Goal: Check status: Check status

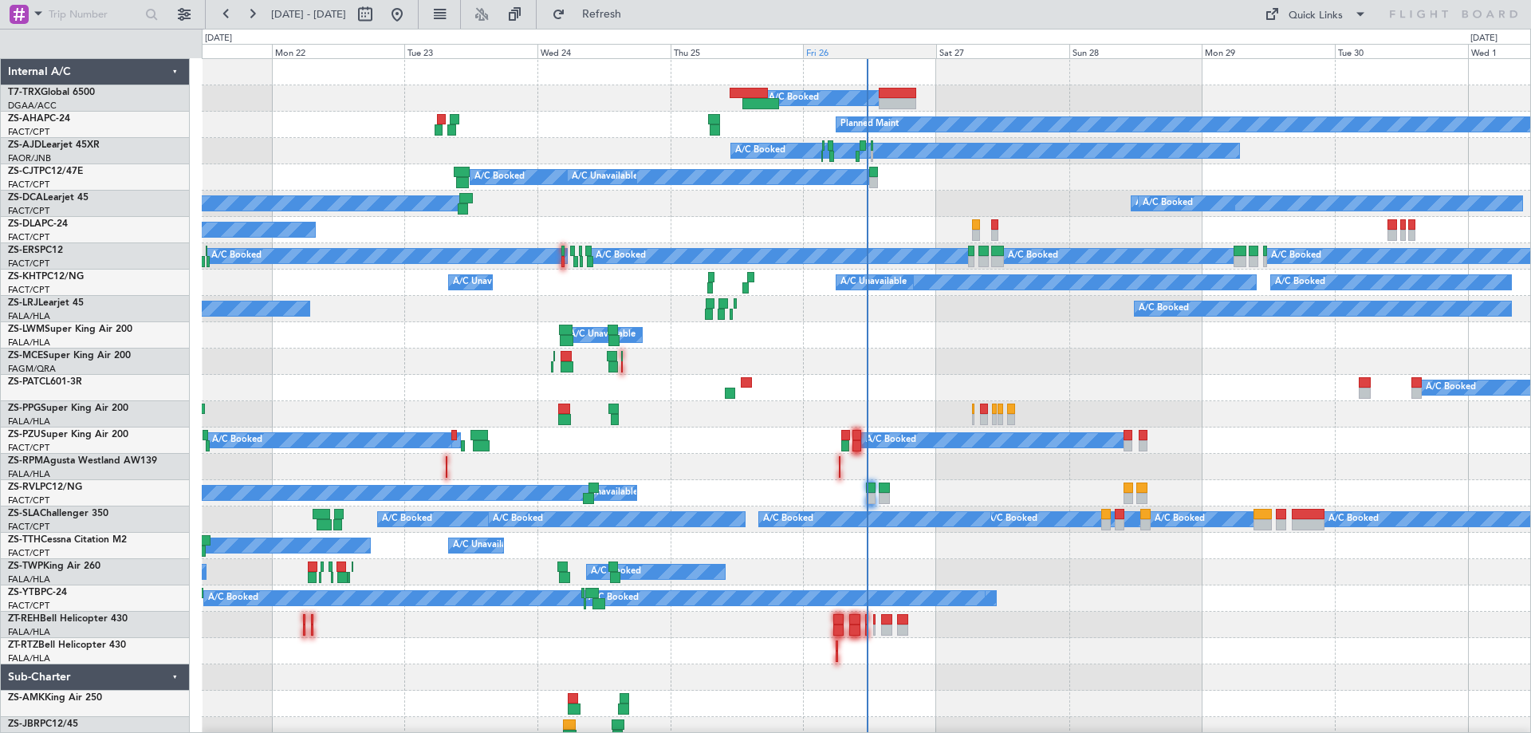
click at [830, 53] on div "Fri 26" at bounding box center [869, 51] width 133 height 14
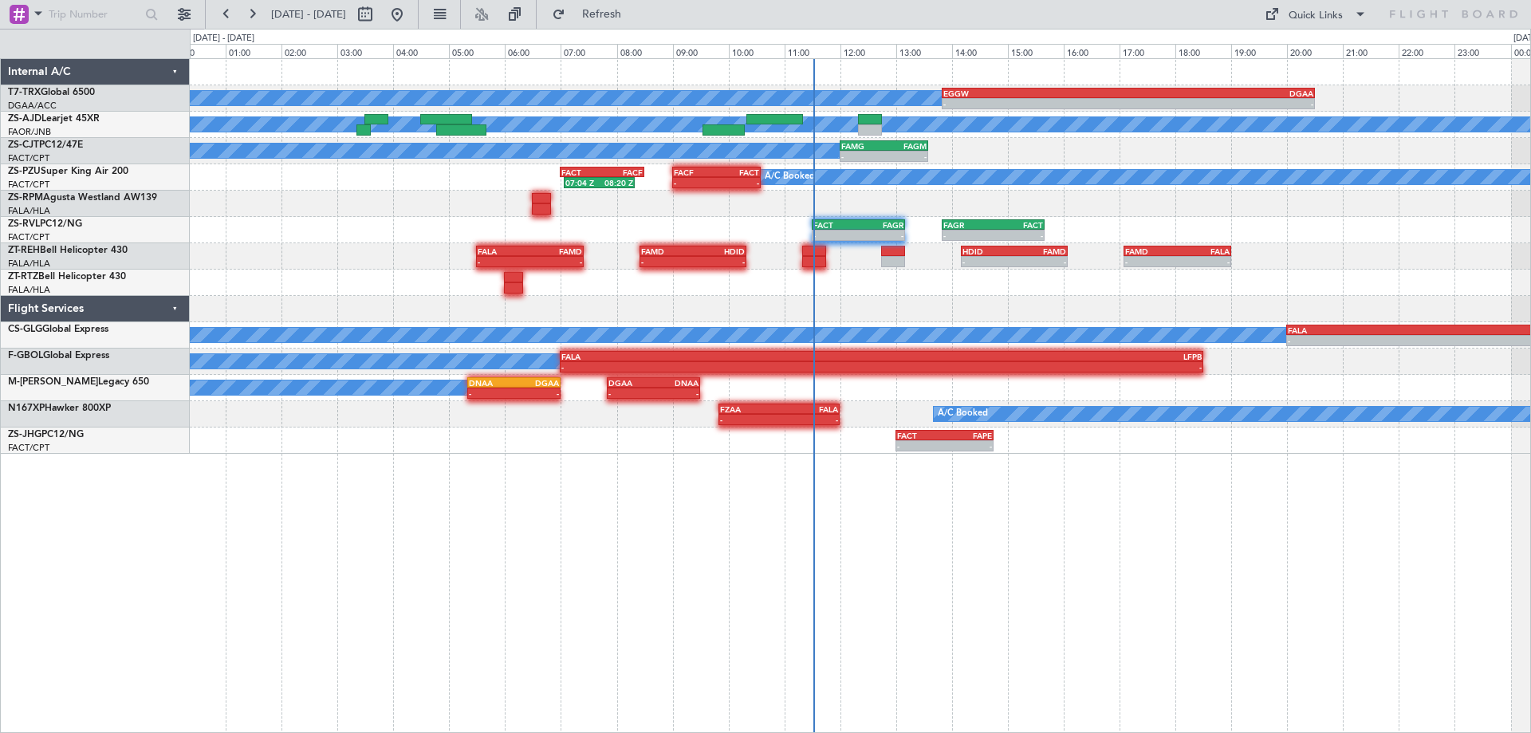
click at [1189, 522] on div "A/C Booked - - EGGW 13:50 Z DGAA 20:30 Z 13:08 Z 19:41 Z A/C Booked A/C Booked …" at bounding box center [861, 395] width 1342 height 675
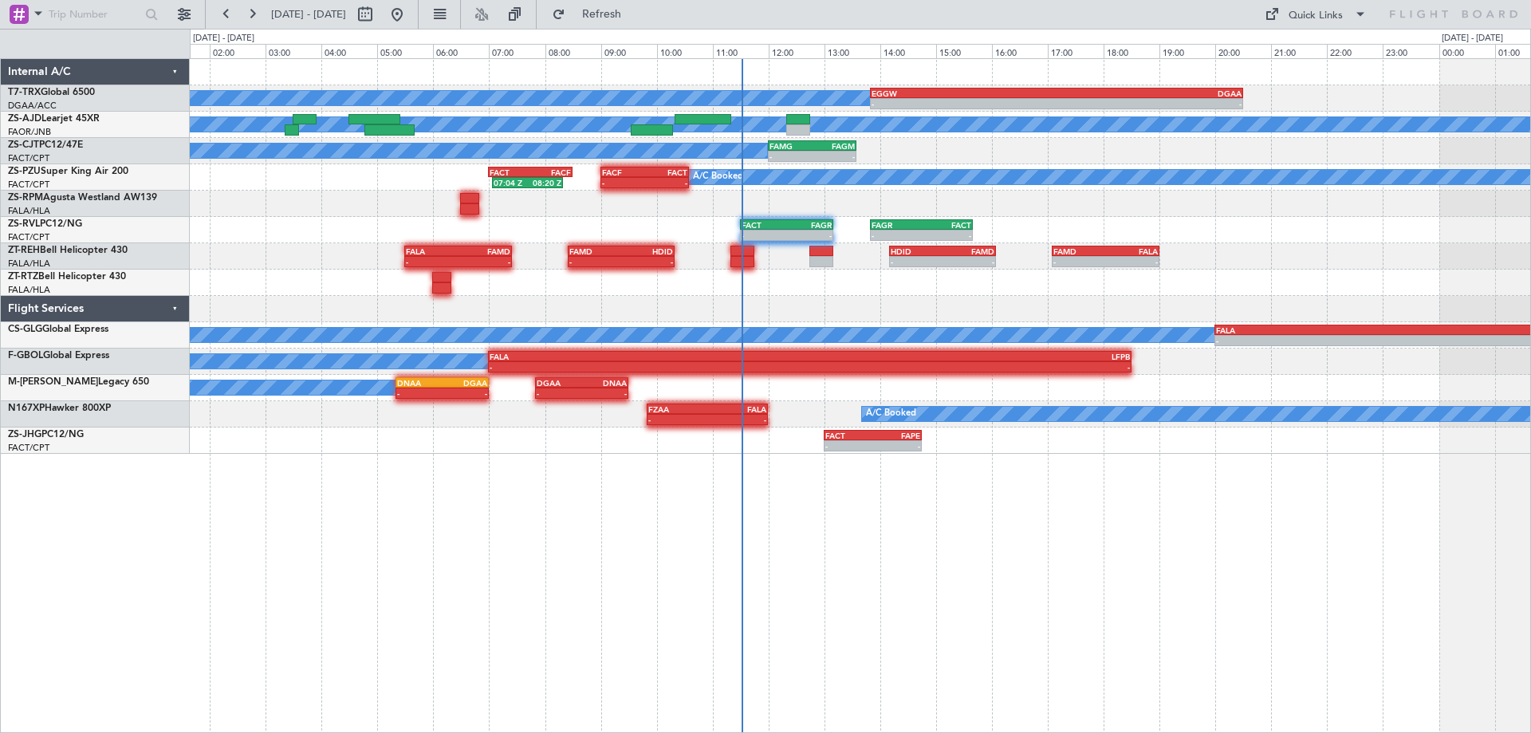
click at [1089, 538] on div "A/C Booked - - EGGW 13:50 Z DGAA 20:30 Z 13:08 Z 19:41 Z A/C Booked A/C Booked …" at bounding box center [861, 395] width 1342 height 675
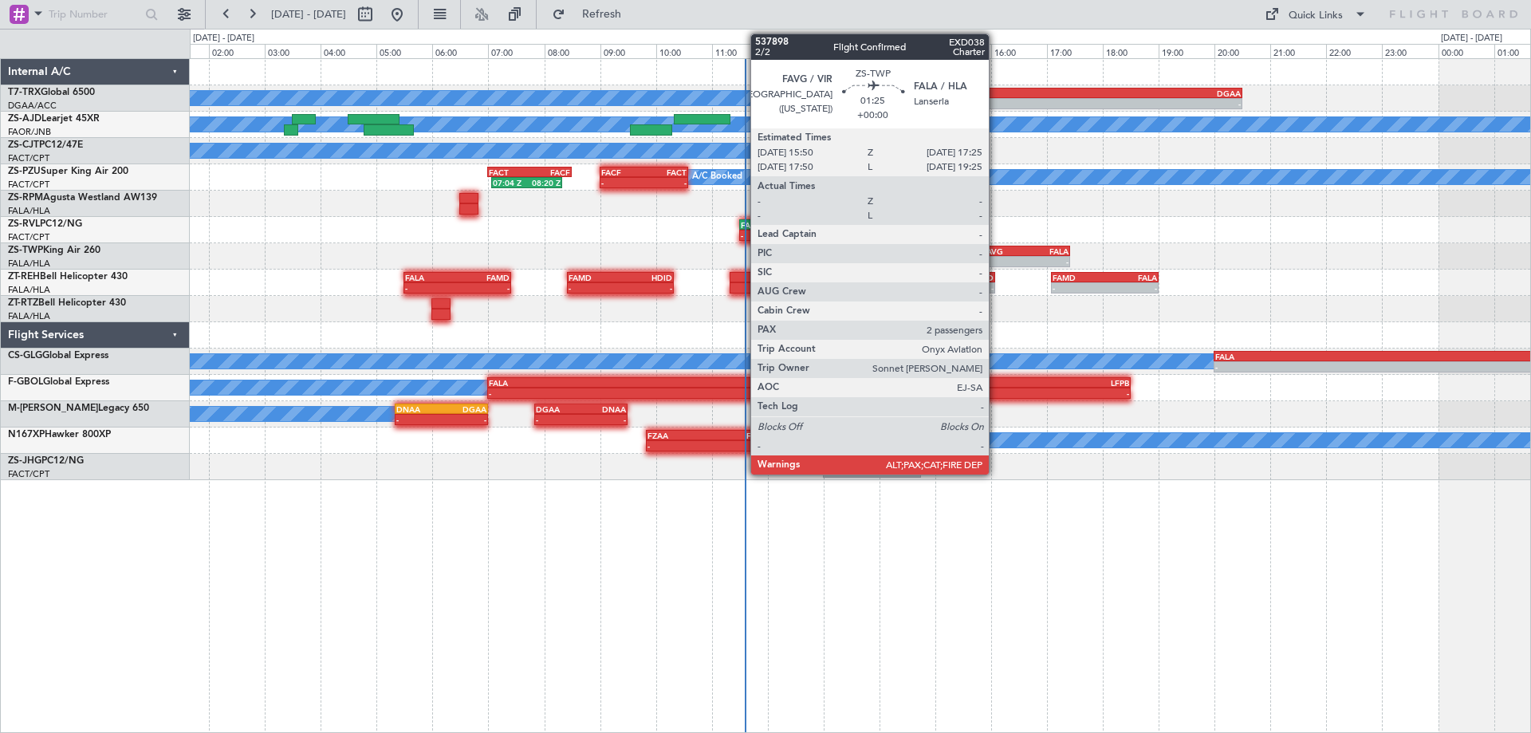
click at [996, 252] on div "FAVG" at bounding box center [1004, 251] width 43 height 10
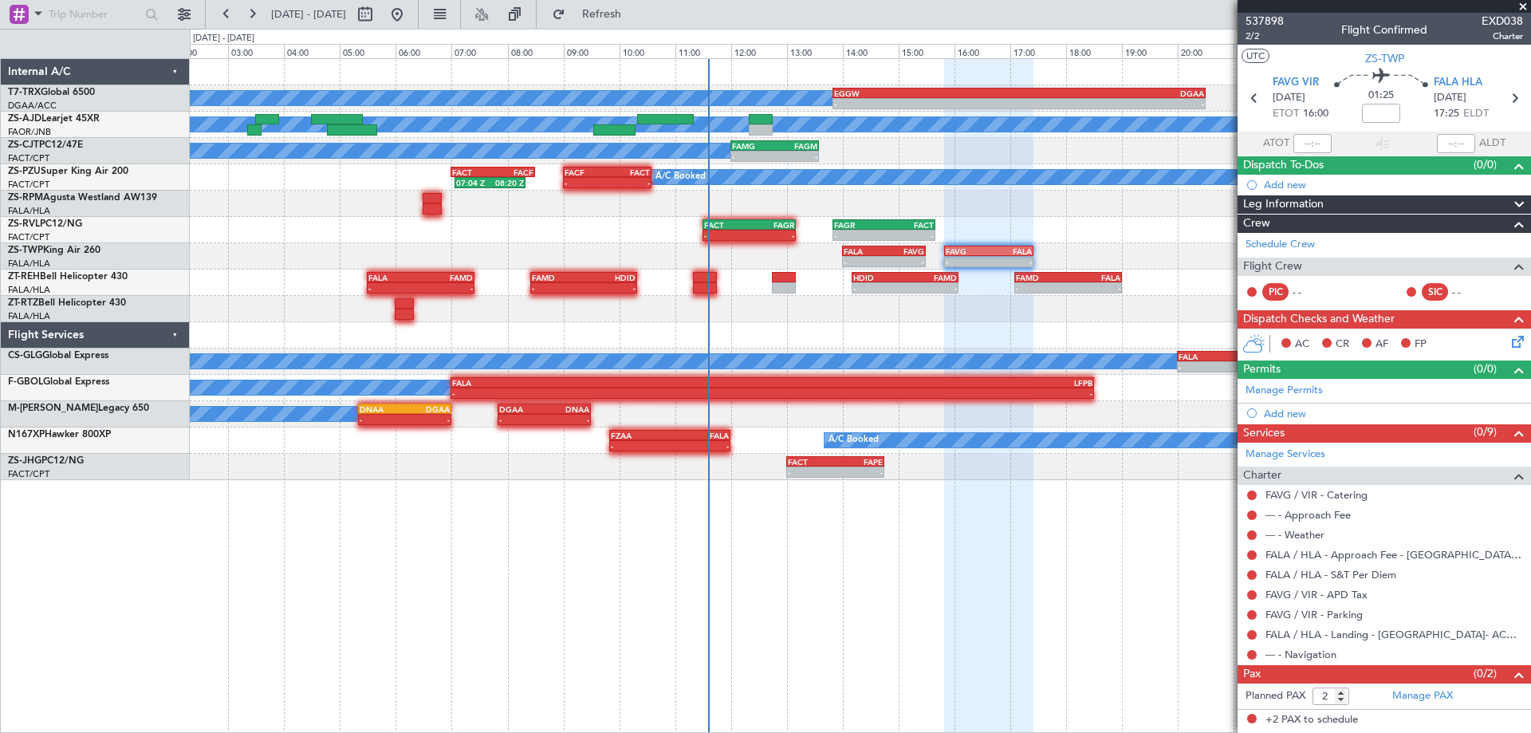
click at [996, 556] on div at bounding box center [988, 396] width 89 height 675
click at [1522, 7] on span at bounding box center [1524, 7] width 16 height 14
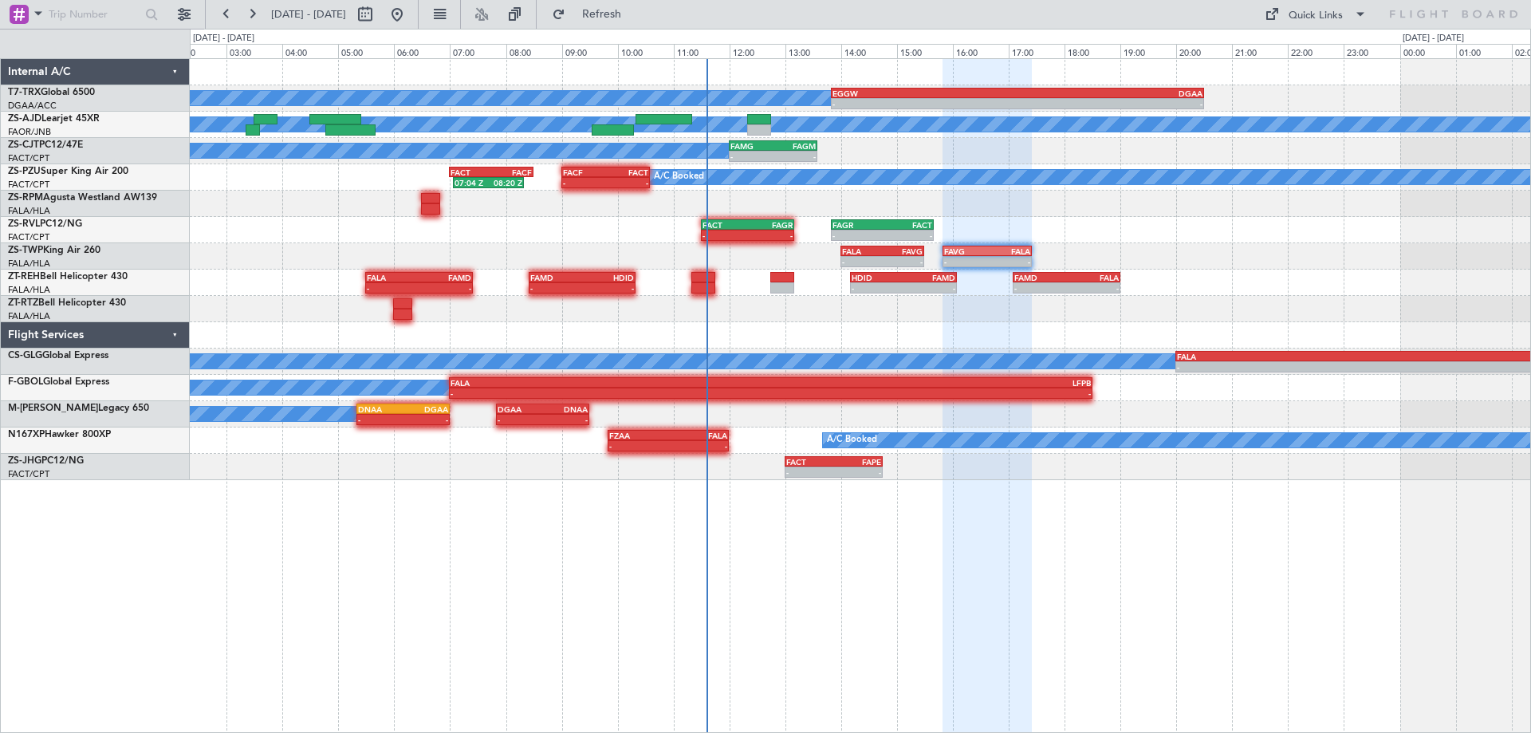
type input "0"
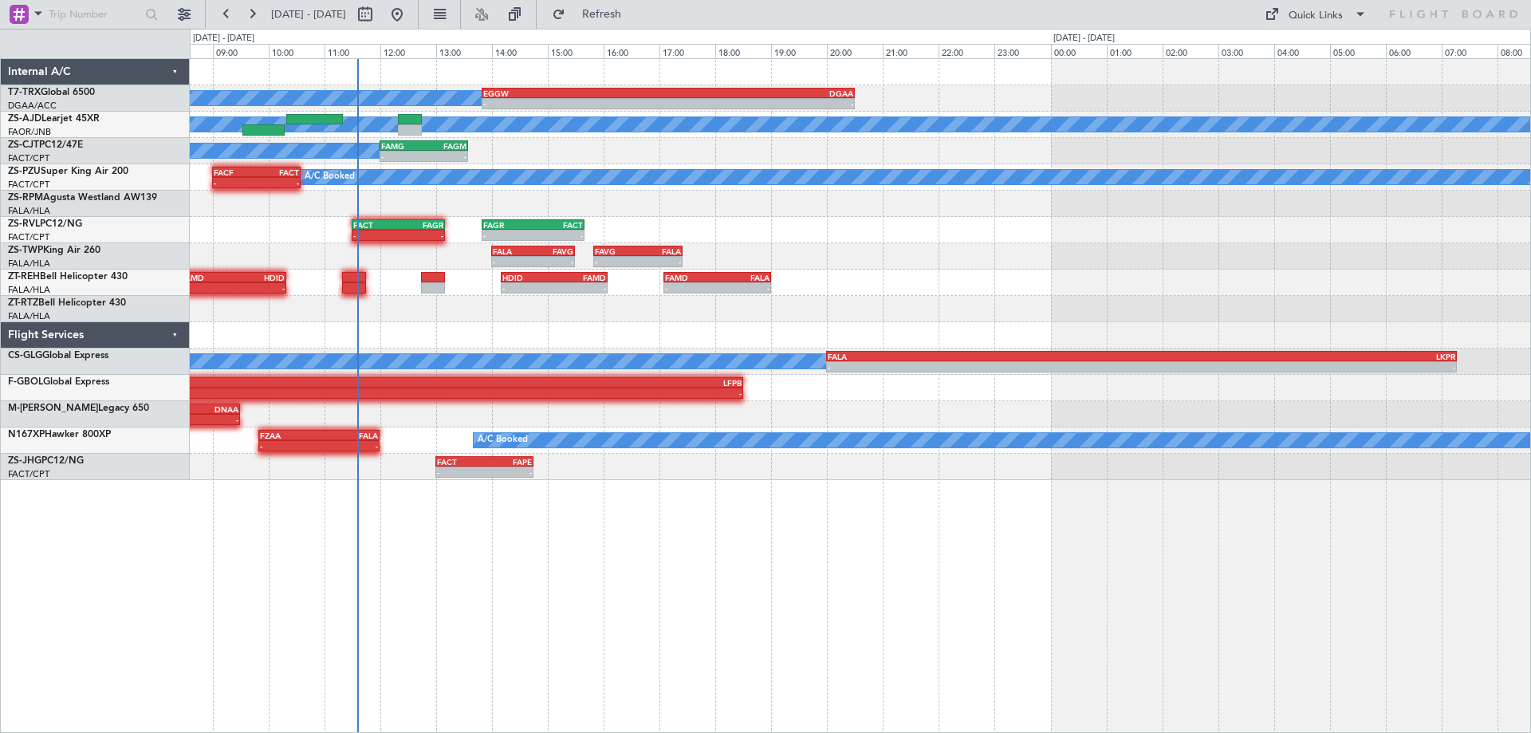
click at [356, 349] on div "A/C Booked - - EGGW 13:50 Z DGAA 20:30 Z A/C Booked A/C Booked A/C Booked - - F…" at bounding box center [860, 269] width 1341 height 421
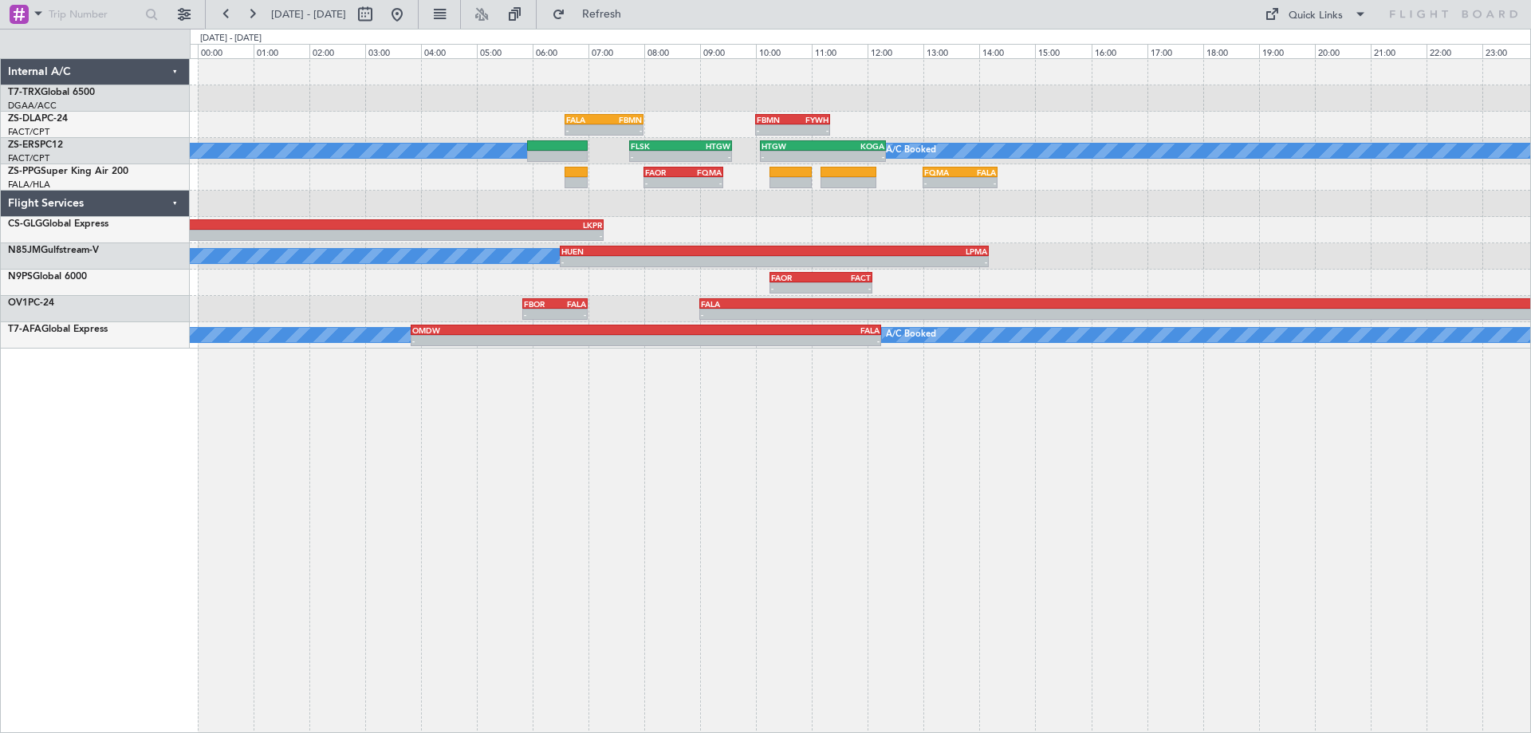
click at [987, 519] on div "- - EGGW 13:50 Z DGAA 20:30 Z - - FALA 06:35 Z FBMN 08:00 Z - - FBMN 10:00 Z FY…" at bounding box center [861, 395] width 1342 height 675
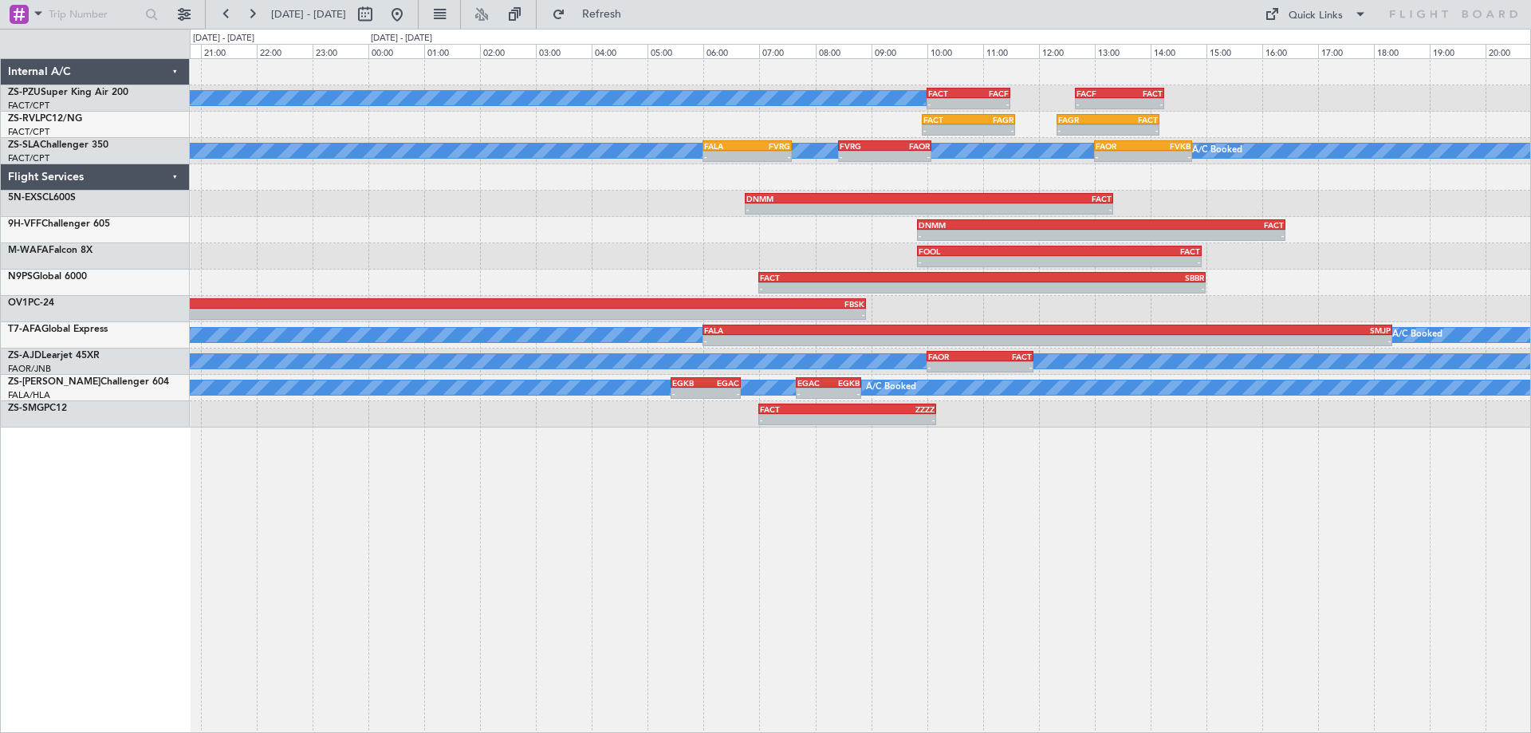
click at [741, 550] on div "A/C Booked A/C Booked - - FACT 10:00 Z FACF 11:30 Z - - FACF 12:40 Z FACT 14:15…" at bounding box center [861, 395] width 1342 height 675
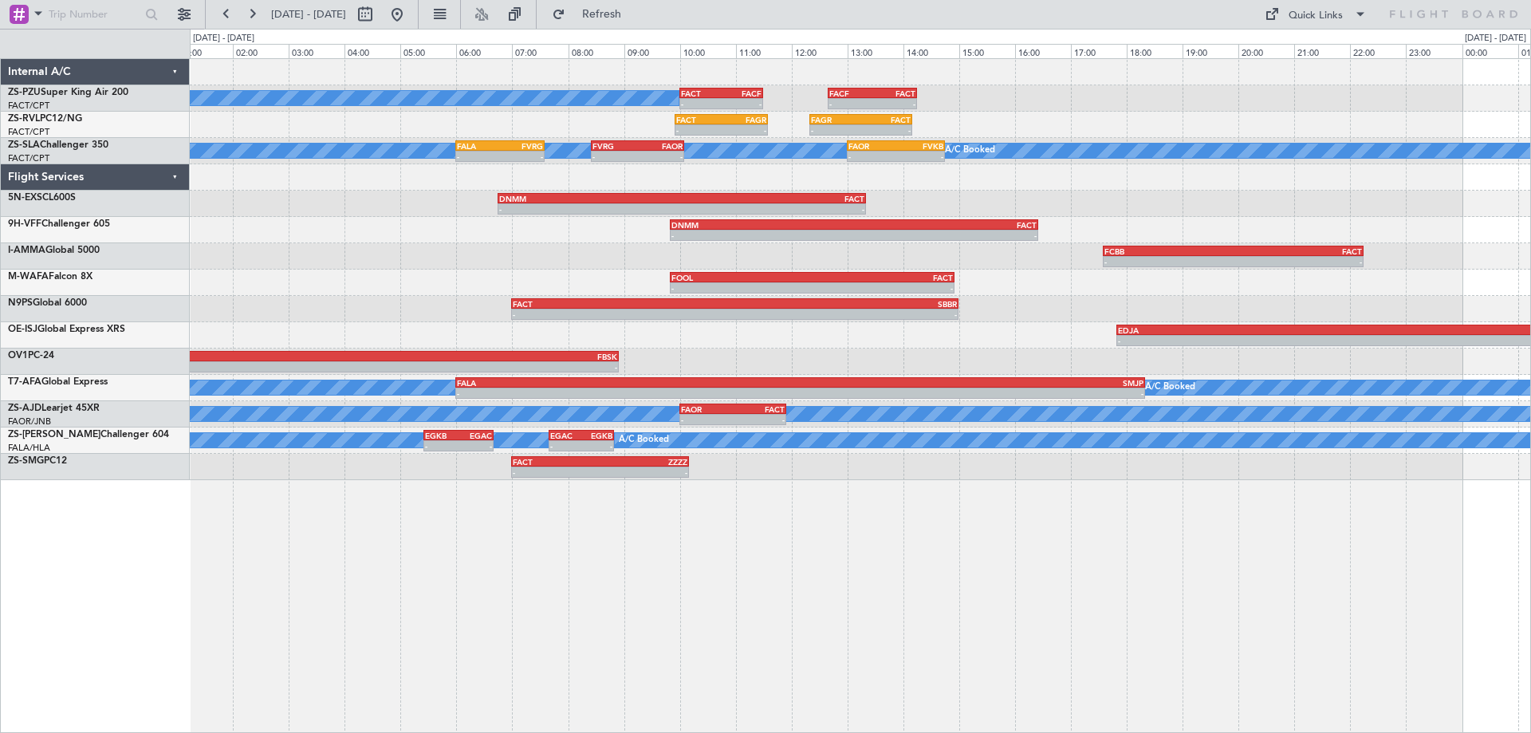
click at [432, 261] on div "A/C Booked A/C Booked - - FACT 10:00 Z FACF 11:30 Z - - FACF 12:40 Z FACT 14:15…" at bounding box center [860, 269] width 1341 height 421
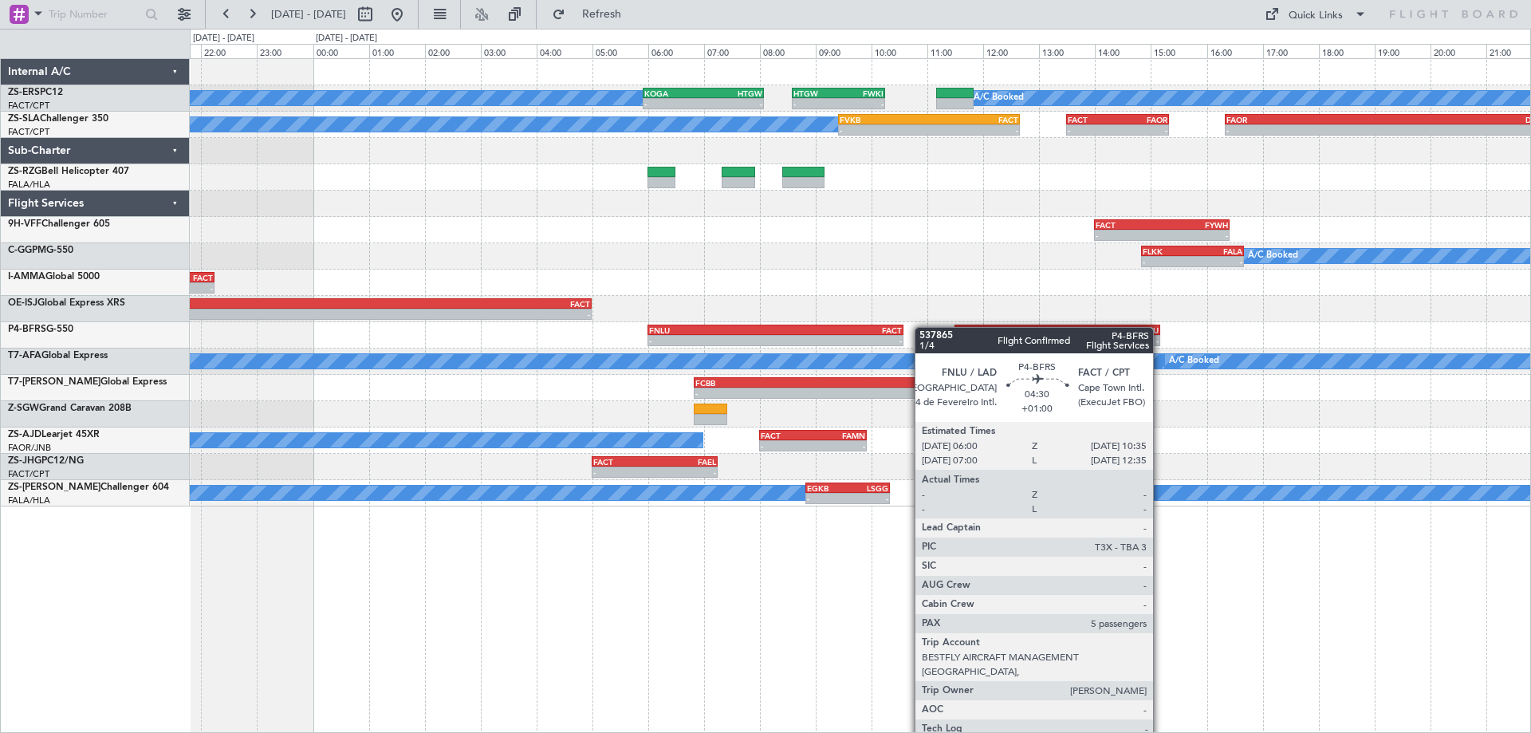
click at [905, 333] on div "A/C Booked A/C Booked A/C Booked A/C Booked A/C Booked A/C Booked A/C Booked A/…" at bounding box center [860, 282] width 1341 height 447
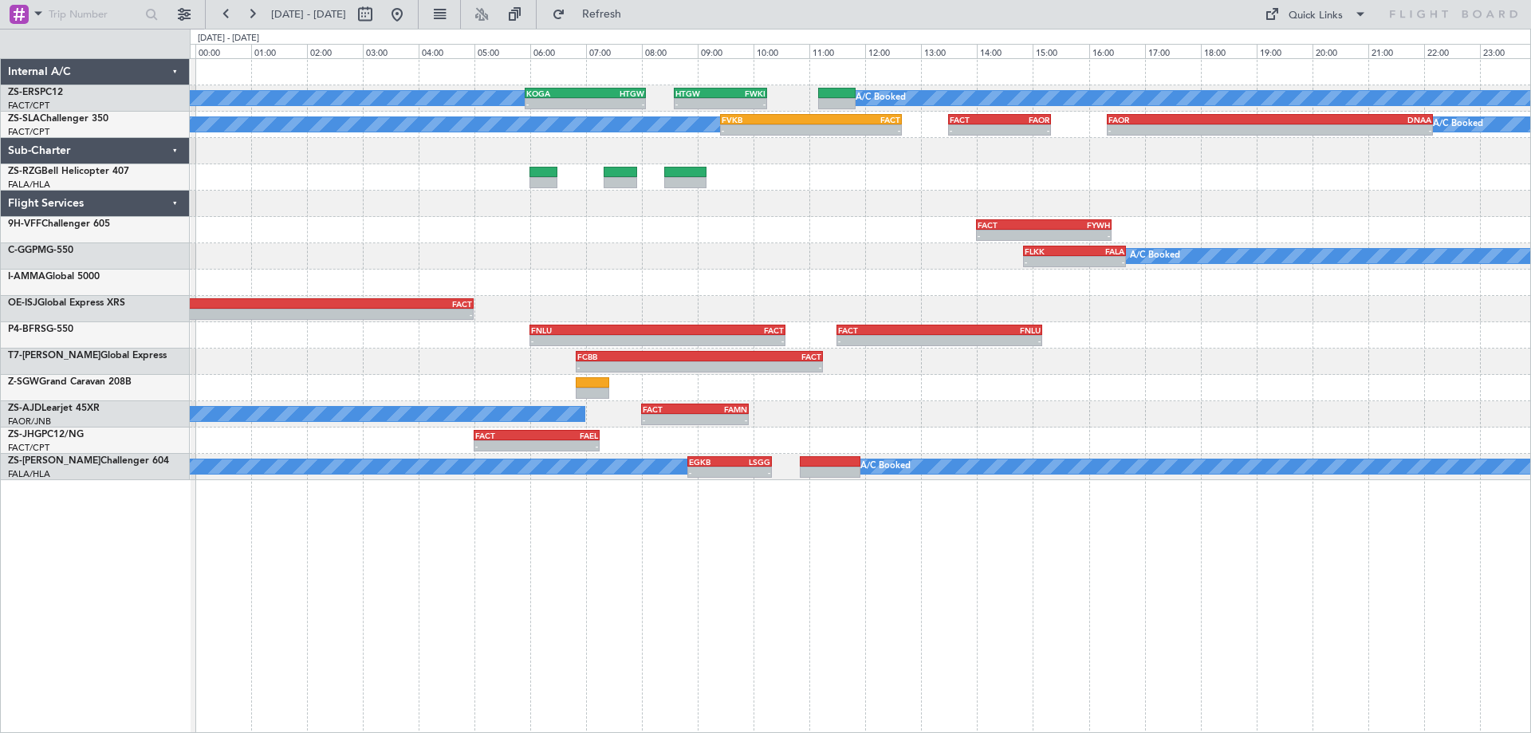
click at [1141, 455] on div "A/C Booked A/C Booked A/C Booked A/C Booked A/C Booked A/C Booked A/C Booked A/…" at bounding box center [860, 269] width 1341 height 421
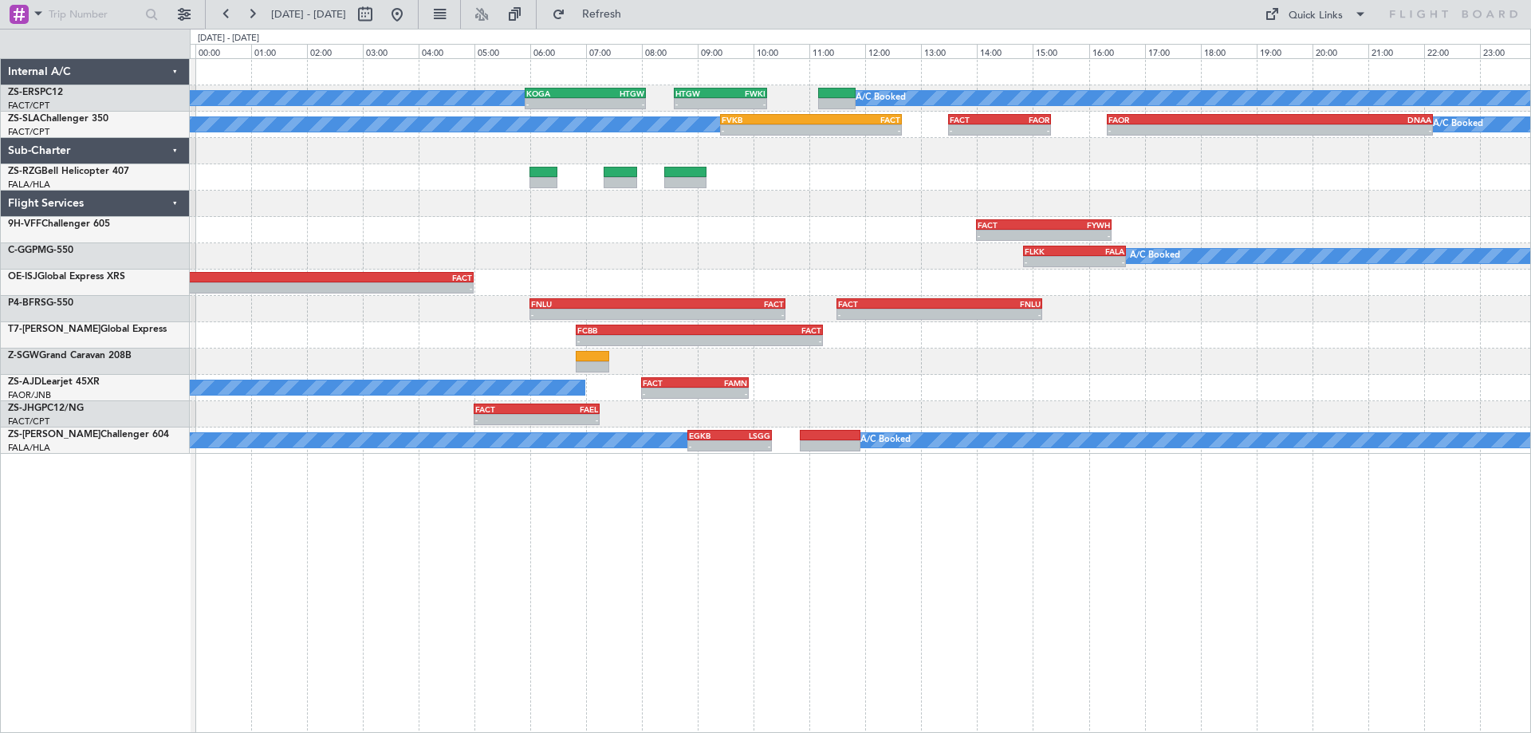
click at [929, 193] on div at bounding box center [860, 204] width 1341 height 26
